Goal: Book appointment/travel/reservation

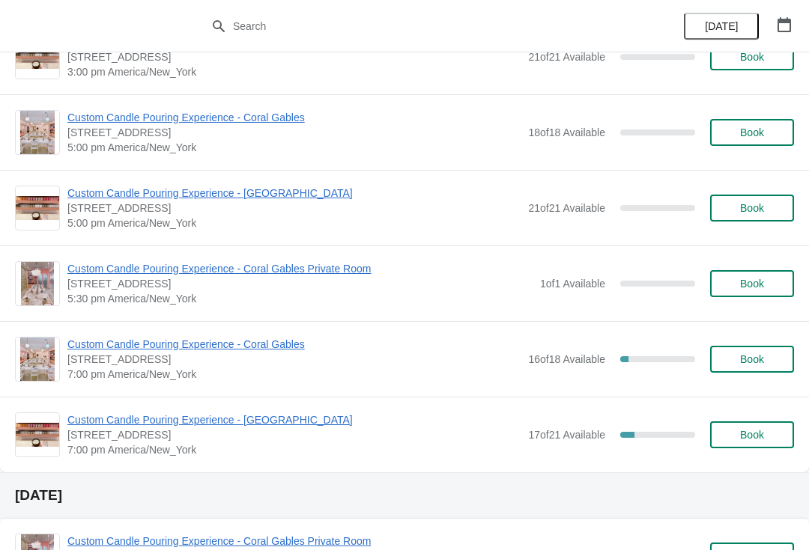
scroll to position [3167, 0]
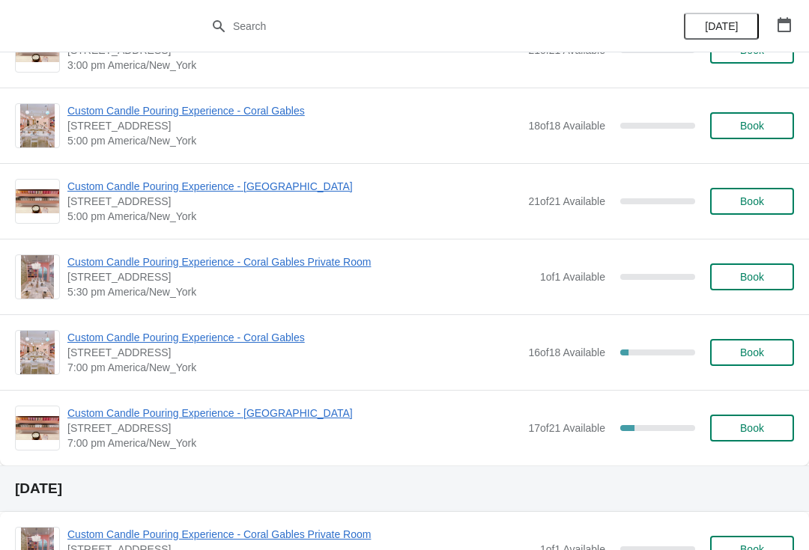
click at [229, 343] on span "Custom Candle Pouring Experience - Coral Gables" at bounding box center [293, 337] width 453 height 15
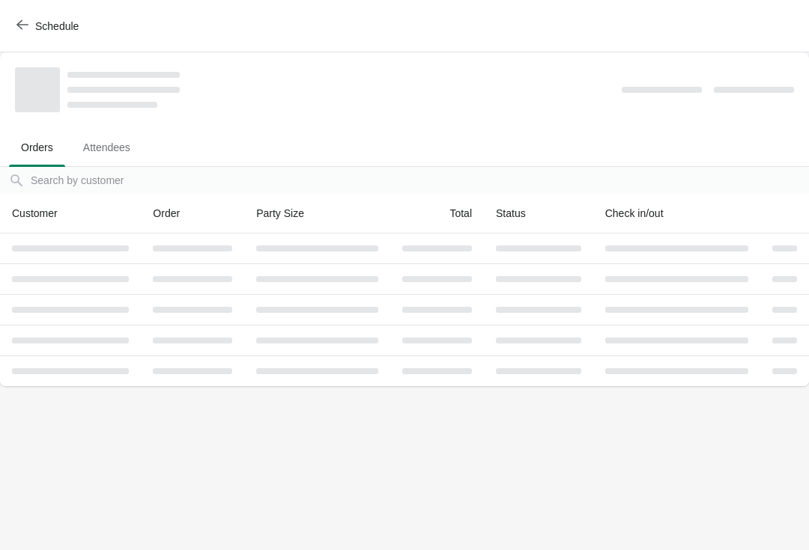
scroll to position [0, 0]
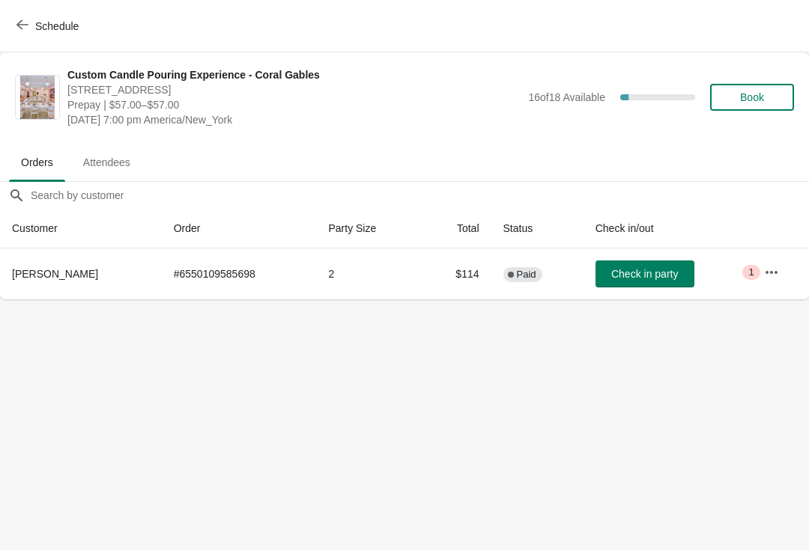
click at [55, 25] on span "Schedule" at bounding box center [56, 26] width 43 height 12
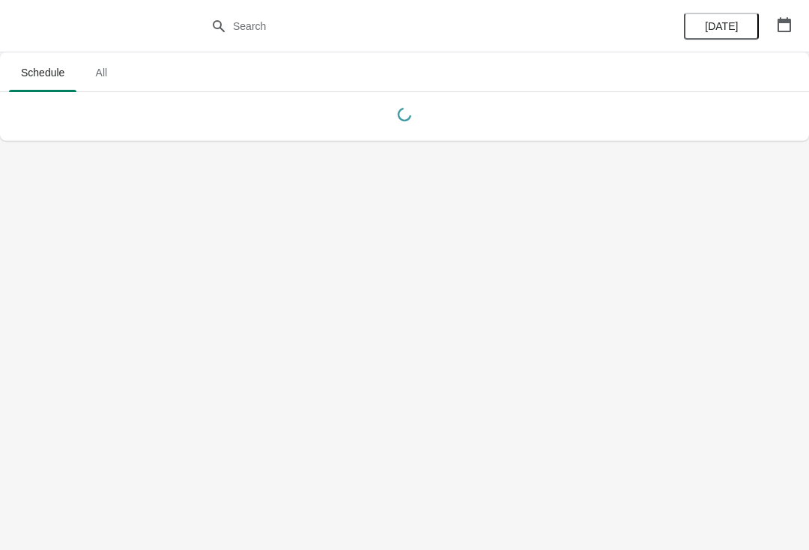
click at [783, 23] on icon "button" at bounding box center [784, 24] width 15 height 15
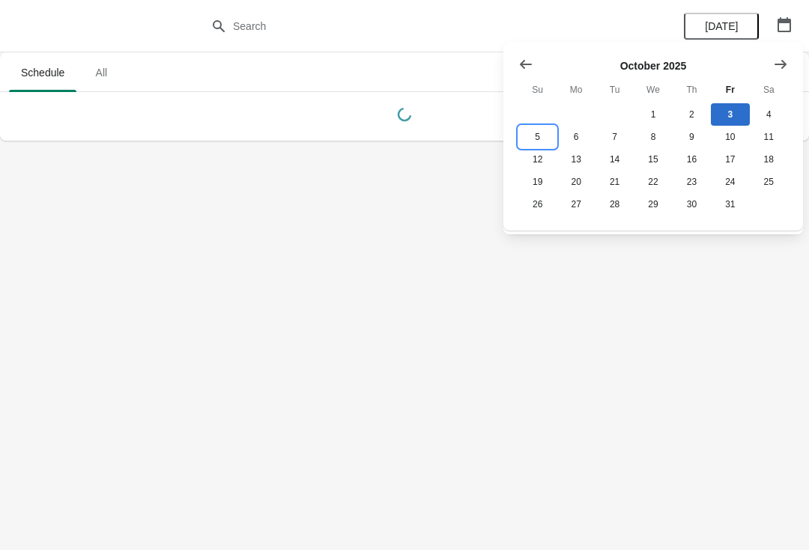
click at [532, 146] on button "5" at bounding box center [537, 137] width 38 height 22
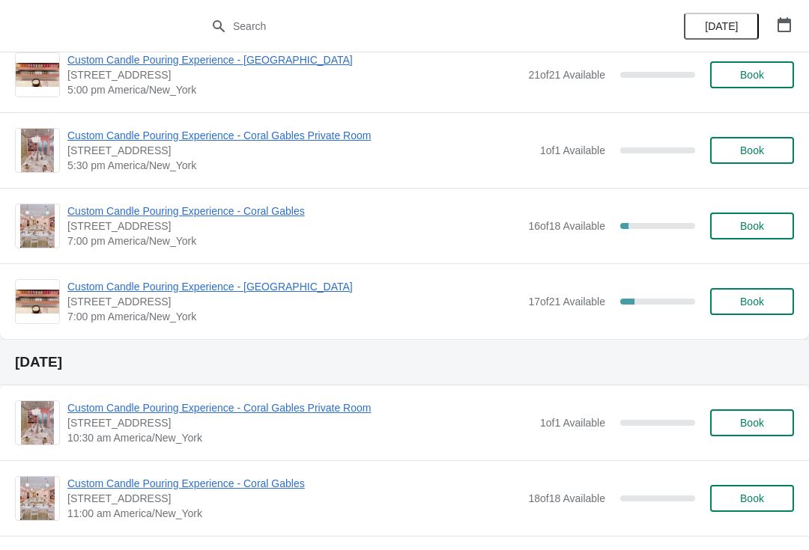
scroll to position [935, 0]
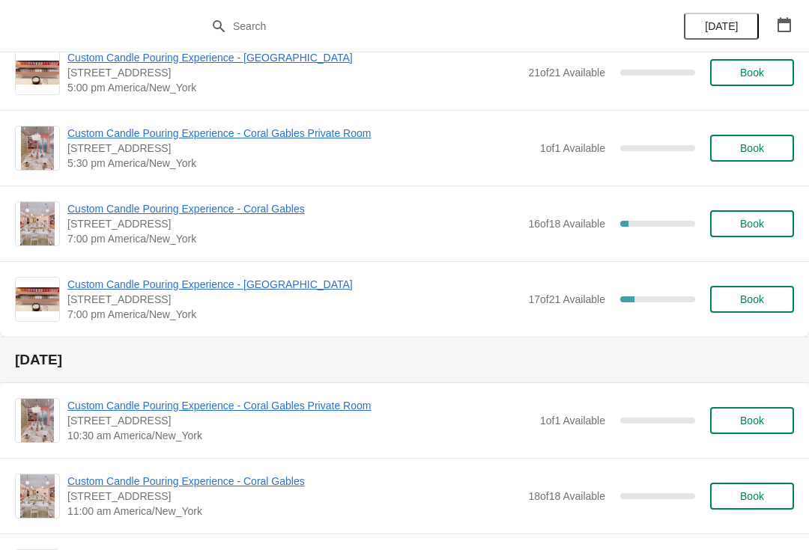
click at [243, 215] on span "Custom Candle Pouring Experience - Coral Gables" at bounding box center [293, 208] width 453 height 15
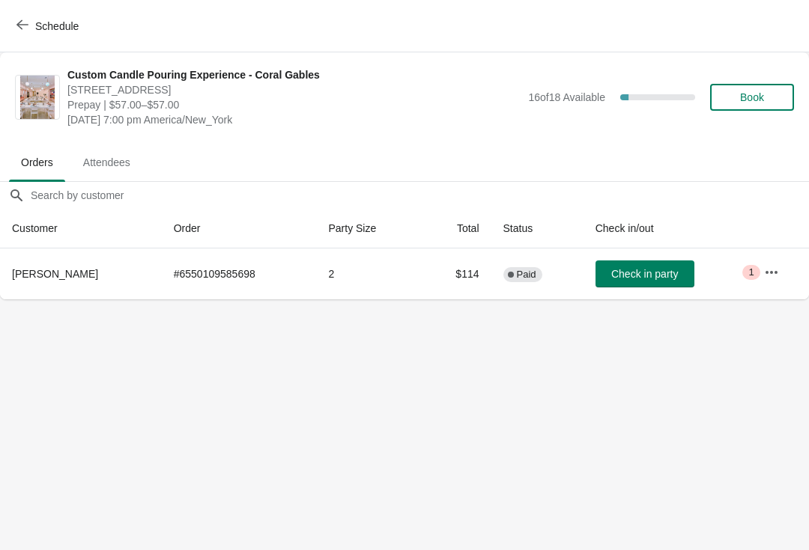
click at [29, 9] on div "Schedule" at bounding box center [404, 26] width 809 height 52
click at [25, 21] on icon "button" at bounding box center [22, 25] width 12 height 12
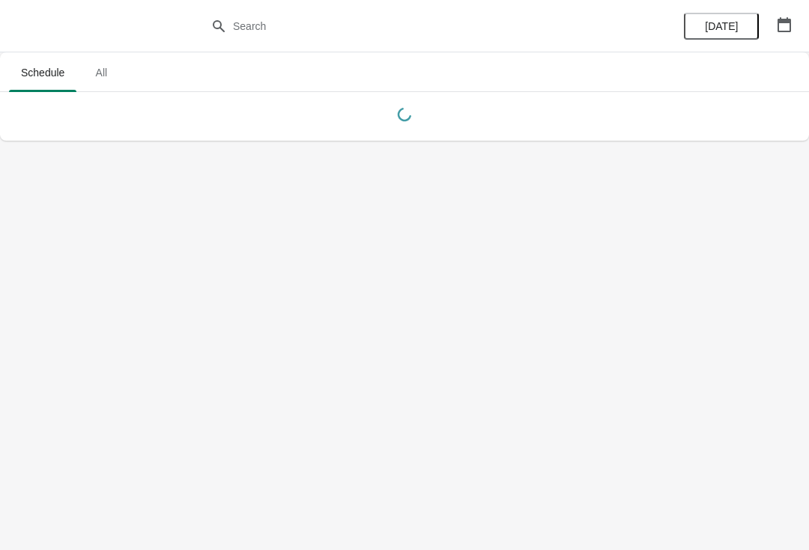
click at [795, 7] on div "[DATE]" at bounding box center [737, 26] width 142 height 52
click at [786, 17] on icon "button" at bounding box center [784, 24] width 15 height 15
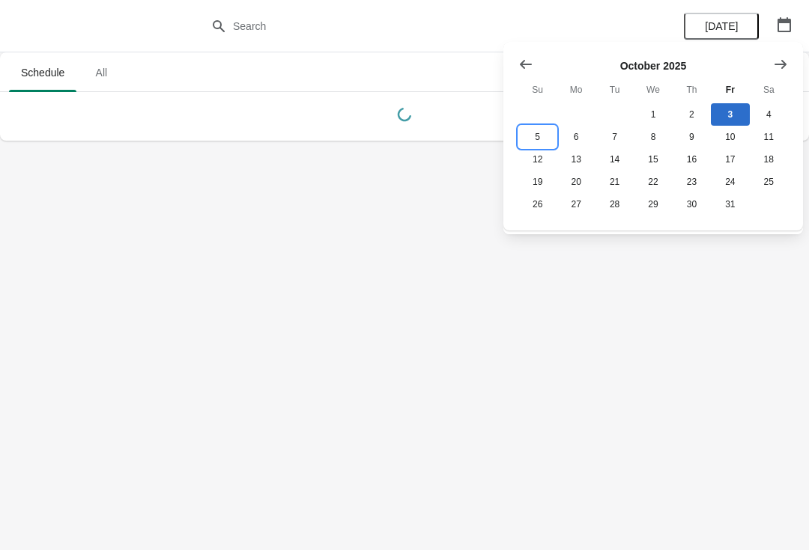
click at [537, 135] on button "5" at bounding box center [537, 137] width 38 height 22
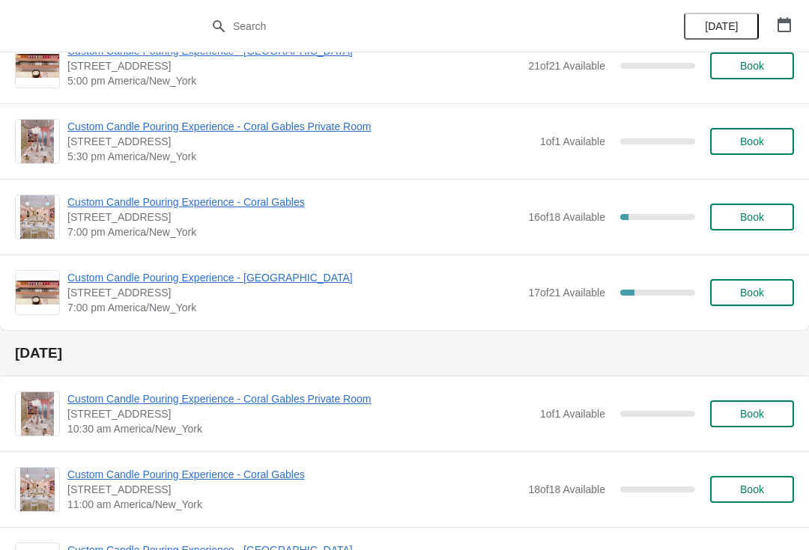
scroll to position [926, 0]
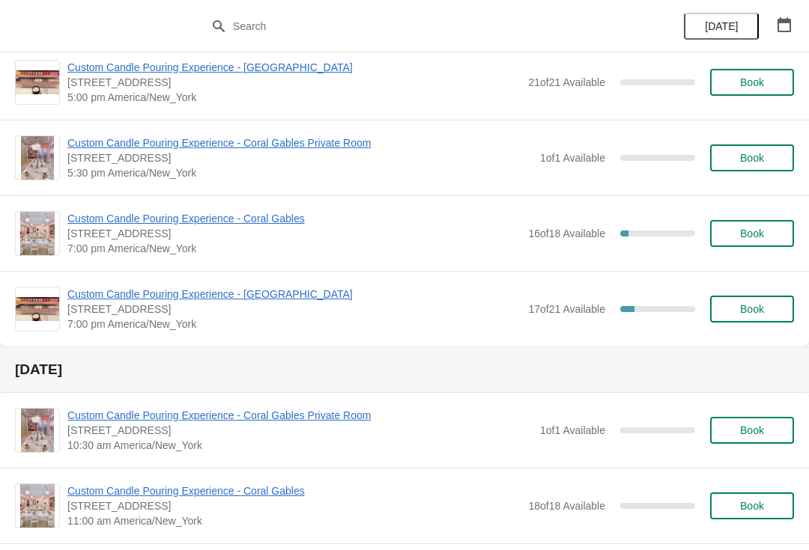
click at [109, 283] on div "Custom Candle Pouring Experience - [GEOGRAPHIC_DATA] [STREET_ADDRESS] 7:00 pm […" at bounding box center [404, 309] width 809 height 76
click at [183, 300] on span "Custom Candle Pouring Experience - [GEOGRAPHIC_DATA]" at bounding box center [293, 294] width 453 height 15
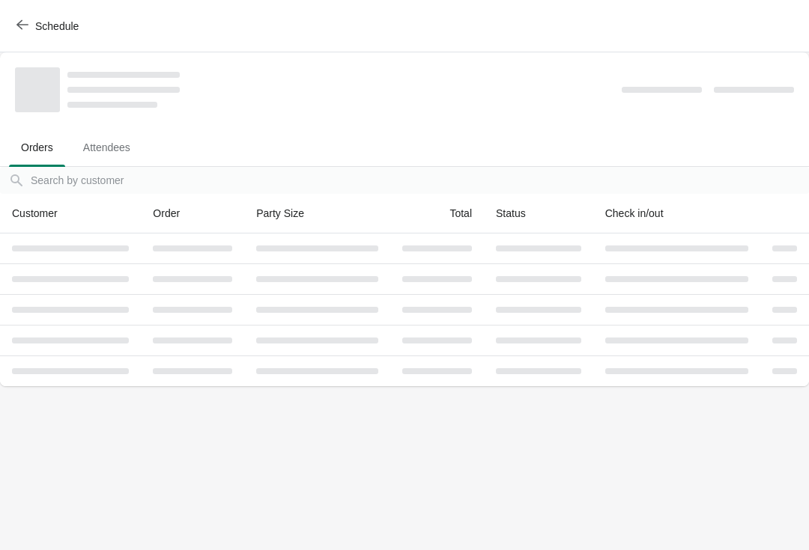
scroll to position [0, 0]
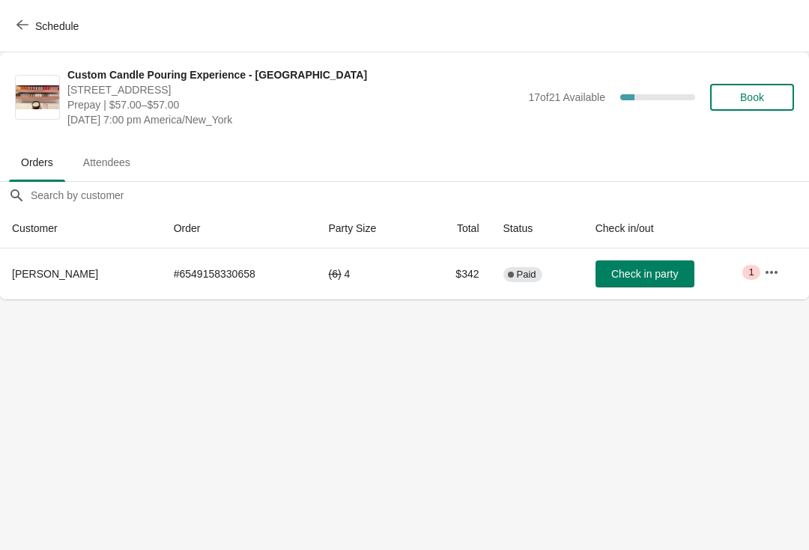
click at [780, 277] on button "button" at bounding box center [771, 272] width 27 height 27
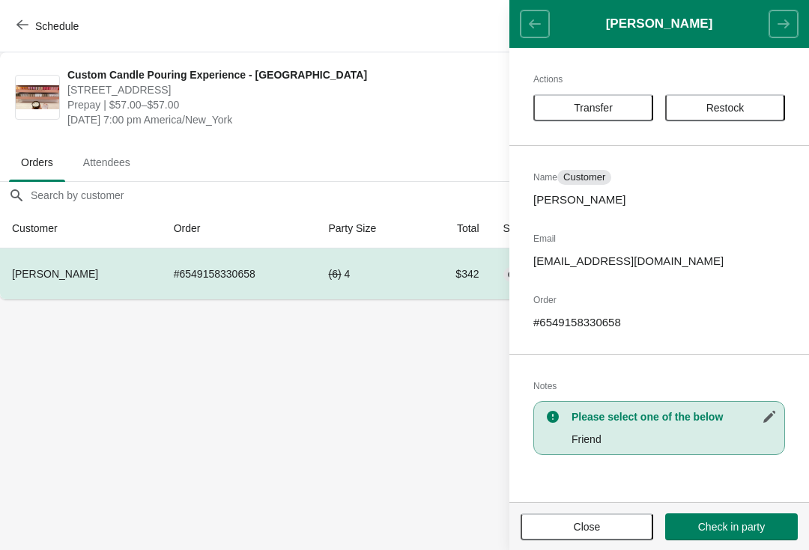
click at [389, 484] on body "Schedule Custom Candle Pouring Experience - [GEOGRAPHIC_DATA] [STREET_ADDRESS] …" at bounding box center [404, 275] width 809 height 550
click at [563, 525] on span "Close" at bounding box center [587, 527] width 106 height 12
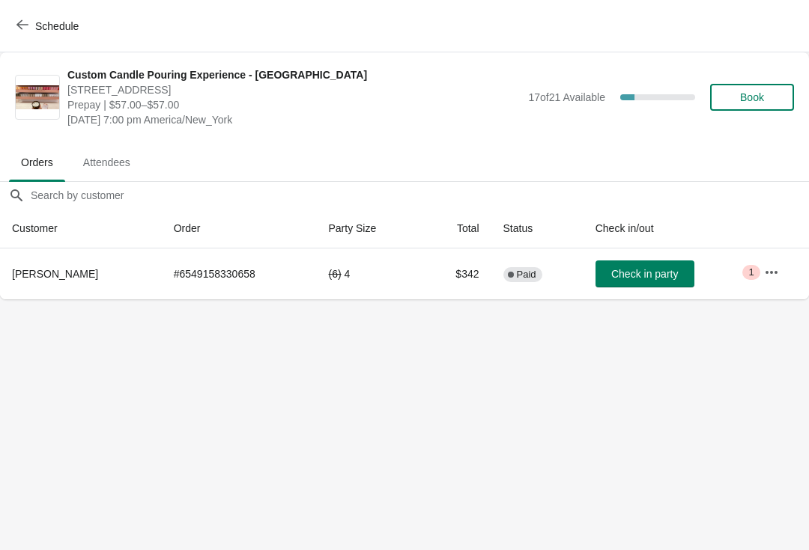
click at [763, 109] on button "Book" at bounding box center [752, 97] width 84 height 27
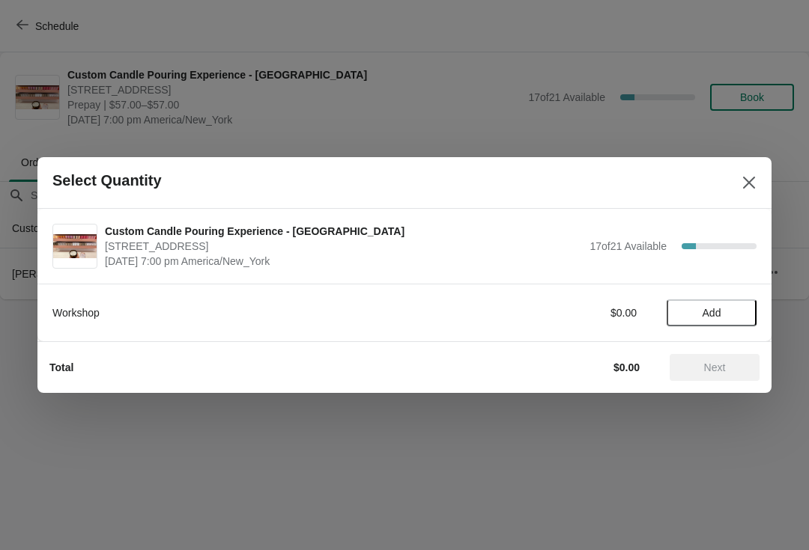
click at [714, 322] on button "Add" at bounding box center [711, 313] width 90 height 27
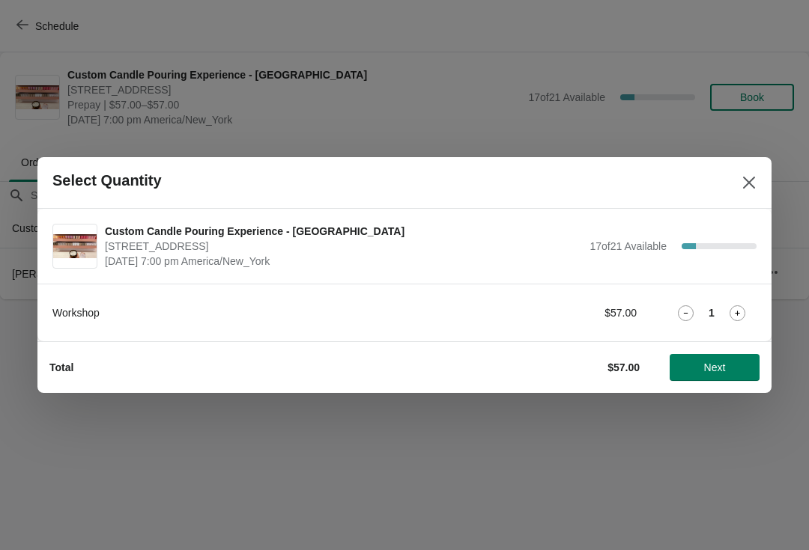
click at [729, 379] on button "Next" at bounding box center [714, 367] width 90 height 27
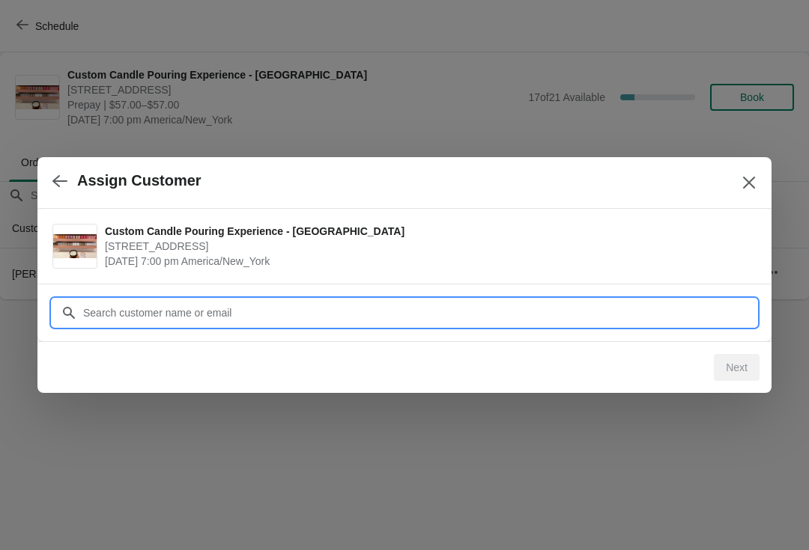
click at [583, 309] on input "Customer" at bounding box center [419, 313] width 674 height 27
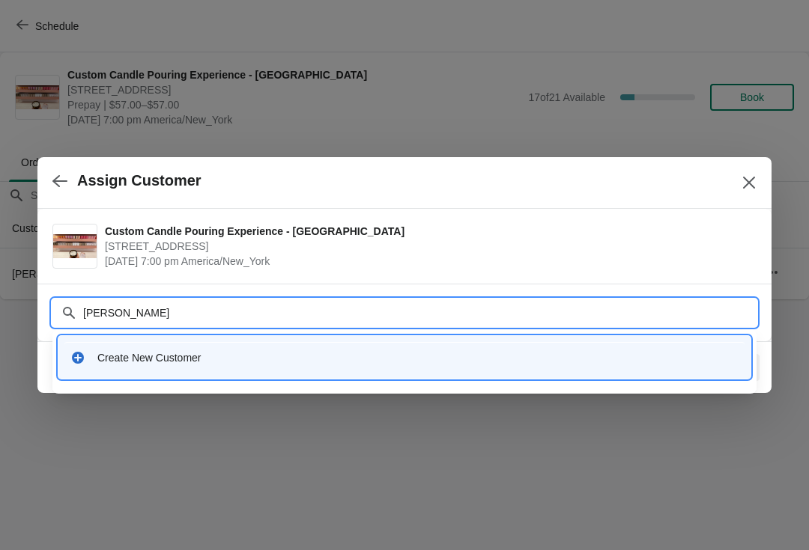
type input "[PERSON_NAME]"
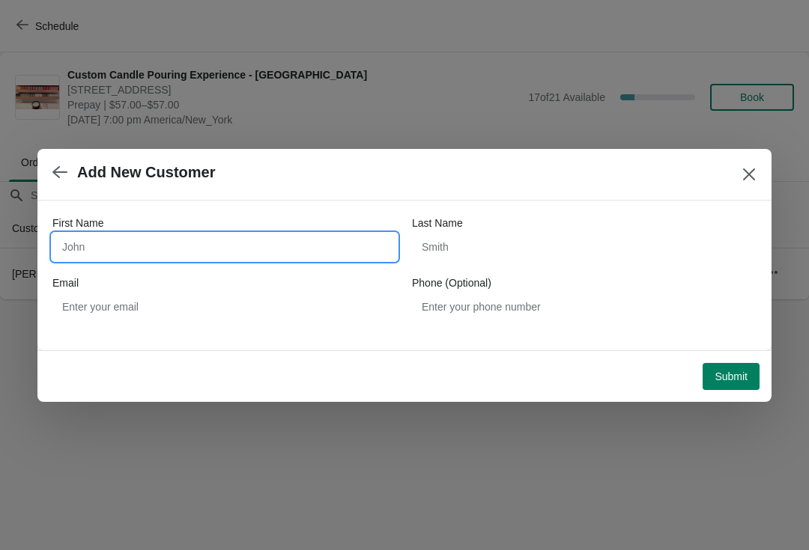
click at [346, 249] on input "First Name" at bounding box center [224, 247] width 344 height 27
type input "[PERSON_NAME]"
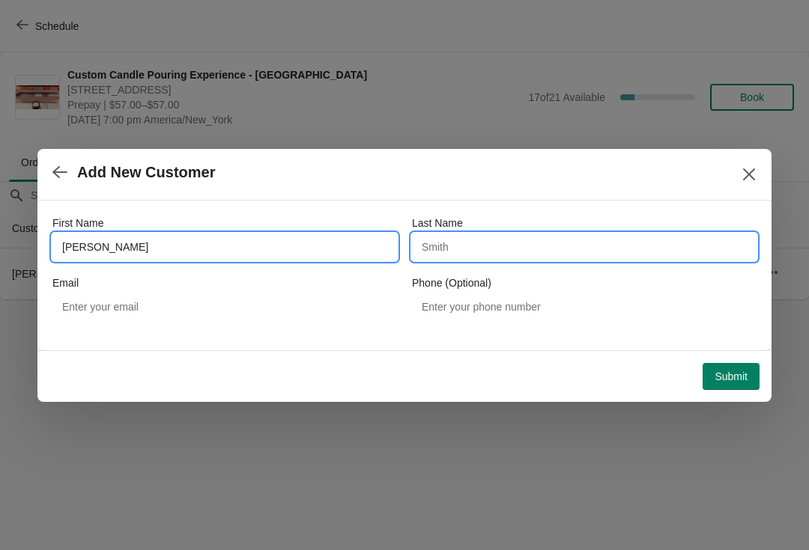
click at [543, 256] on input "Last Name" at bounding box center [584, 247] width 344 height 27
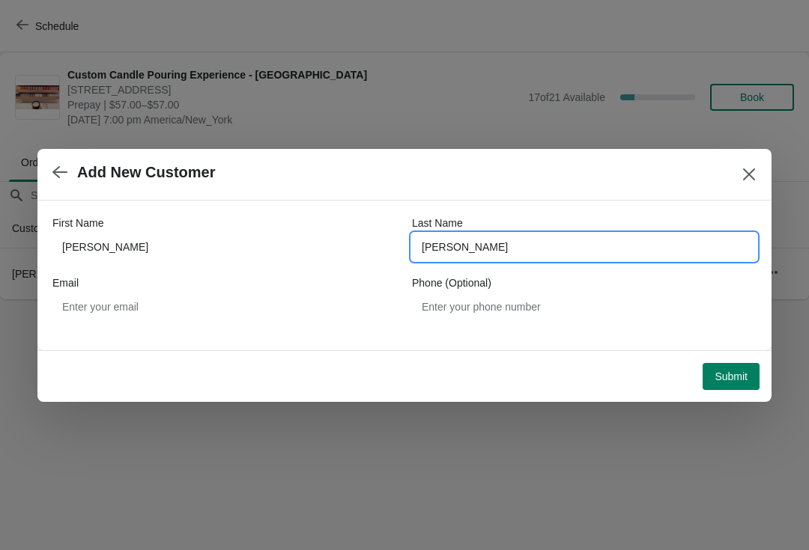
type input "[PERSON_NAME]"
click at [738, 380] on span "Submit" at bounding box center [730, 377] width 33 height 12
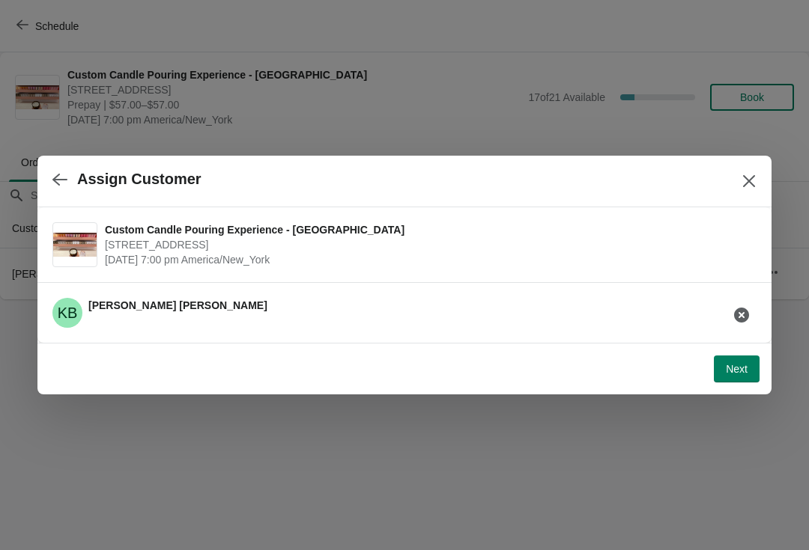
click at [738, 375] on span "Next" at bounding box center [737, 369] width 22 height 12
select select "Friend"
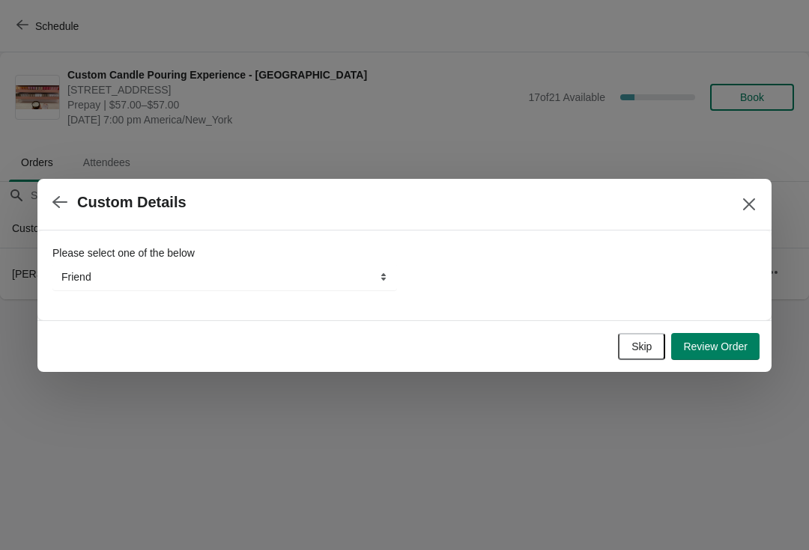
click at [632, 348] on span "Skip" at bounding box center [641, 347] width 20 height 12
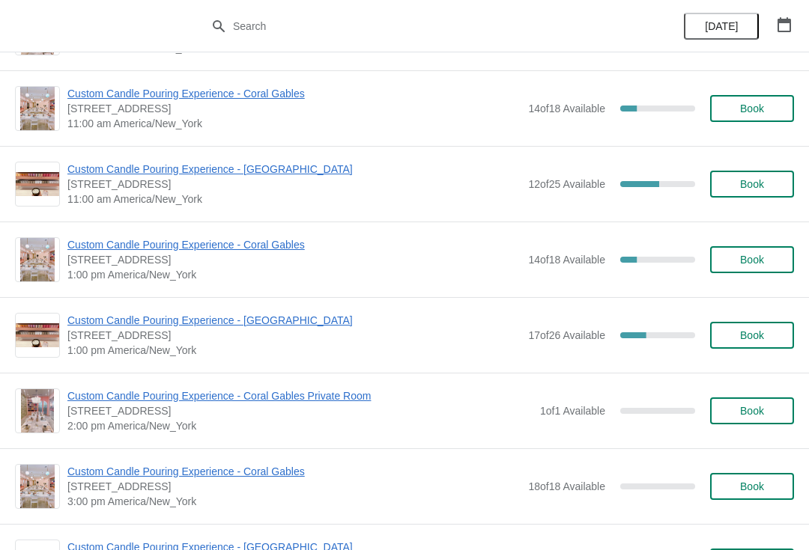
scroll to position [1402, 0]
